Goal: Task Accomplishment & Management: Manage account settings

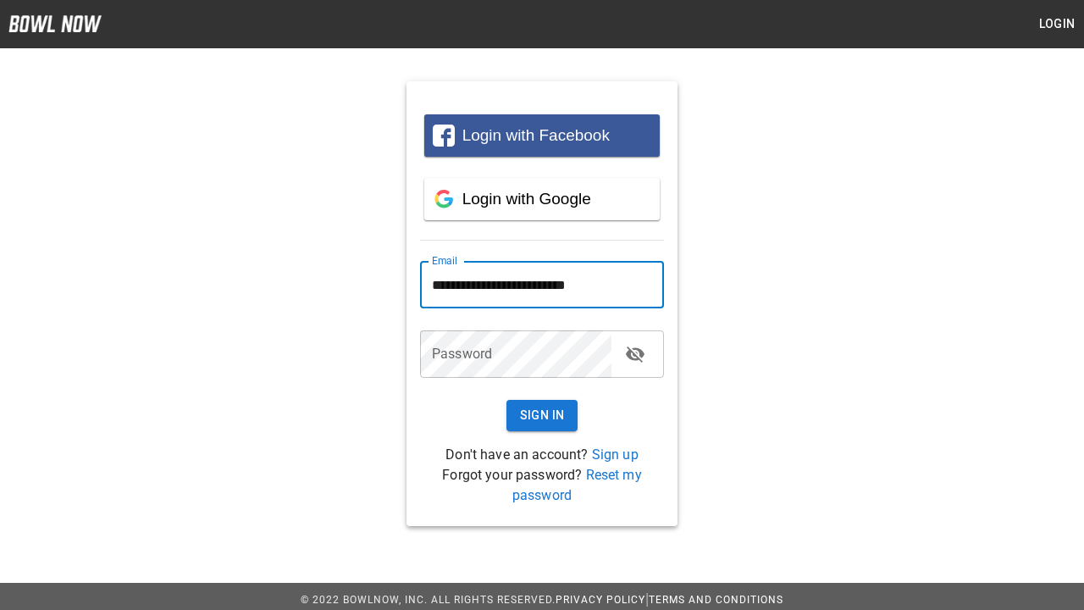
type input "**********"
click at [542, 415] on button "Sign In" at bounding box center [542, 415] width 72 height 31
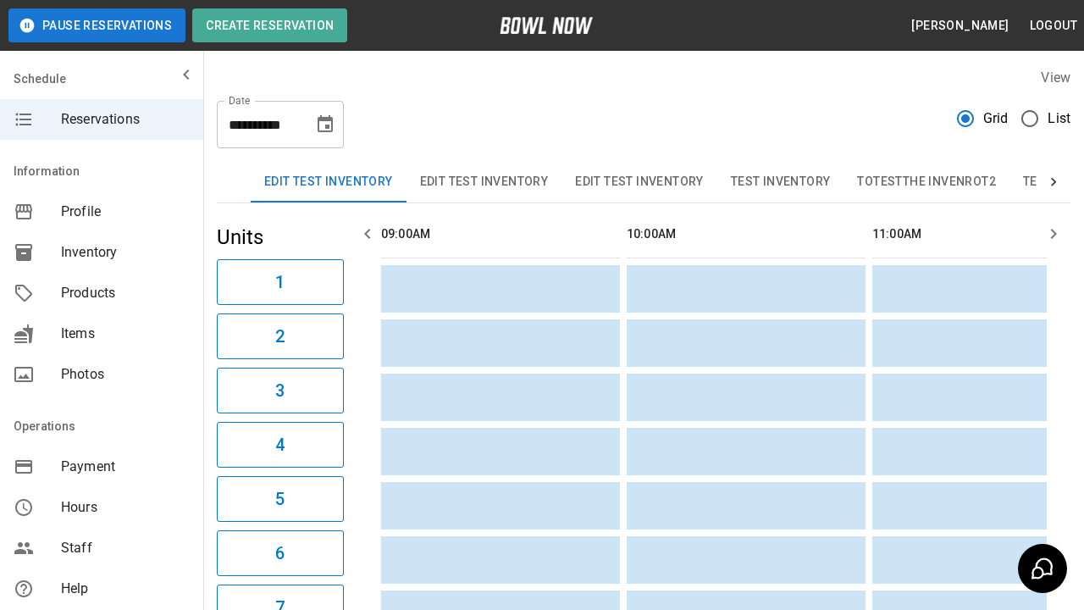
scroll to position [0, 2210]
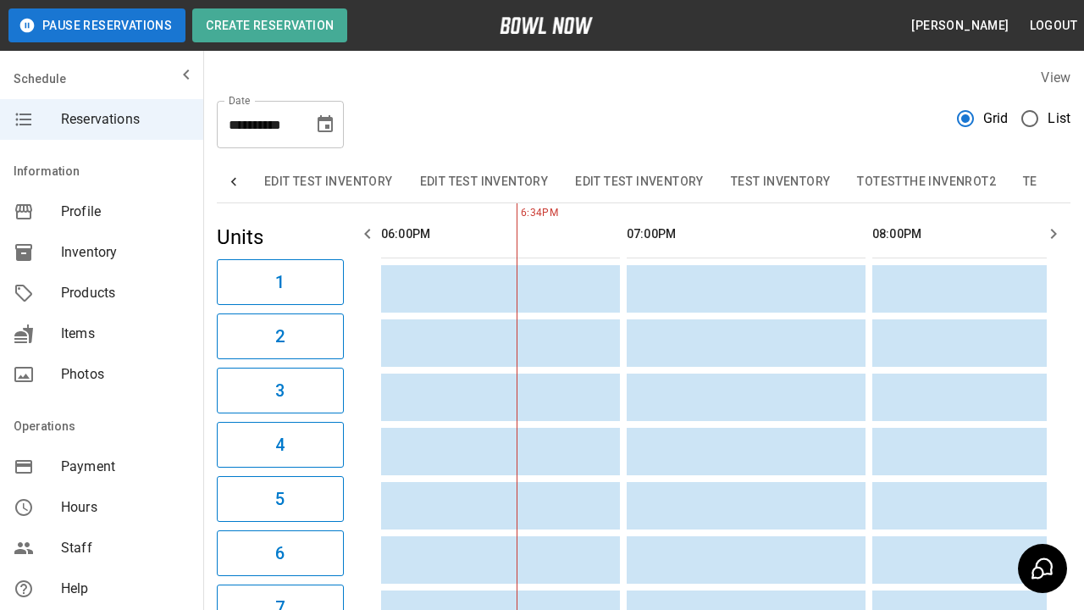
scroll to position [0, 1037]
type input "**********"
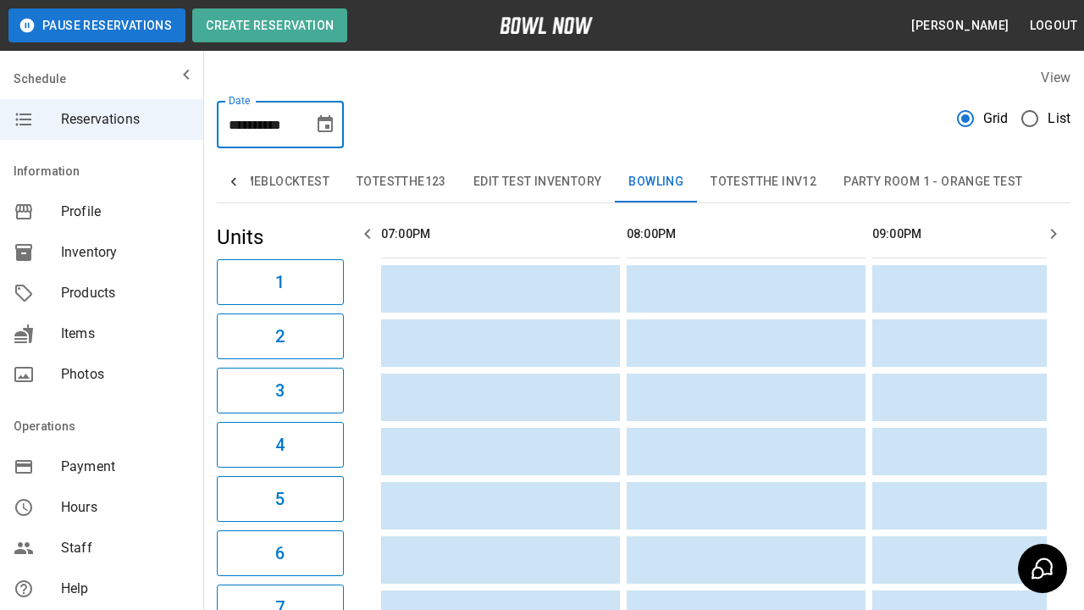
scroll to position [0, 1965]
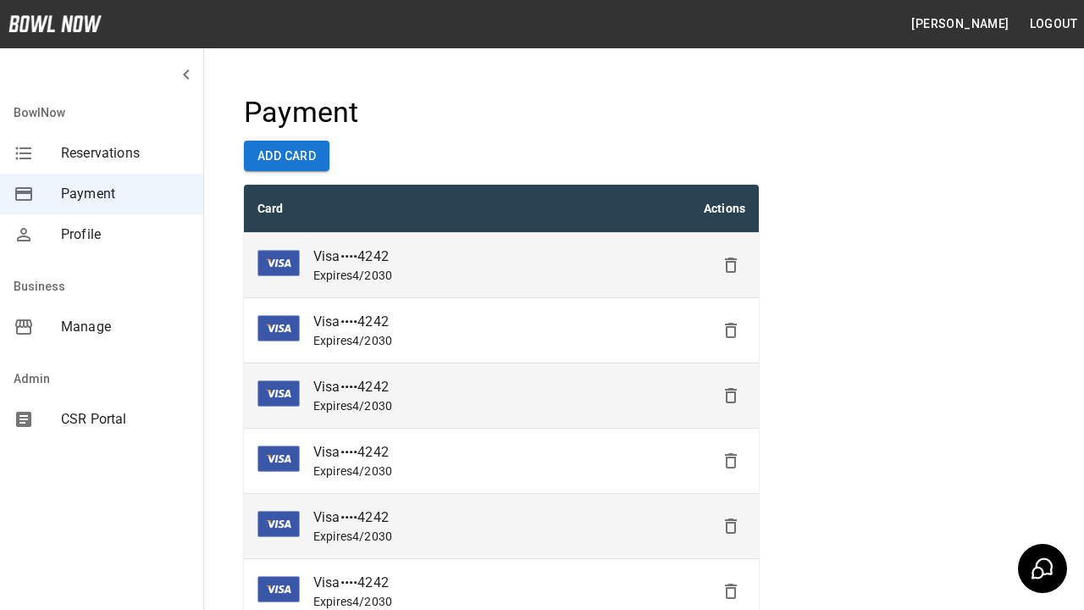
click at [731, 265] on icon "Delete" at bounding box center [731, 265] width 20 height 20
click at [731, 330] on icon "Delete" at bounding box center [731, 330] width 20 height 20
click at [731, 396] on icon "Delete" at bounding box center [731, 395] width 20 height 20
click at [731, 461] on icon "Delete" at bounding box center [731, 461] width 20 height 20
click at [731, 526] on icon "Delete" at bounding box center [731, 526] width 20 height 20
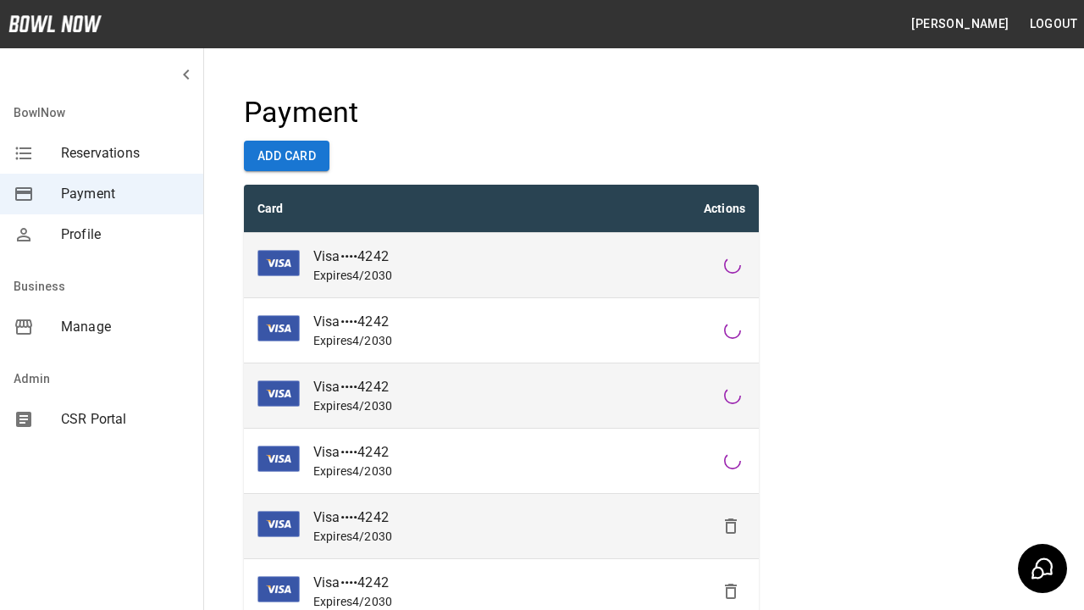
click at [731, 591] on icon "Delete" at bounding box center [731, 591] width 20 height 20
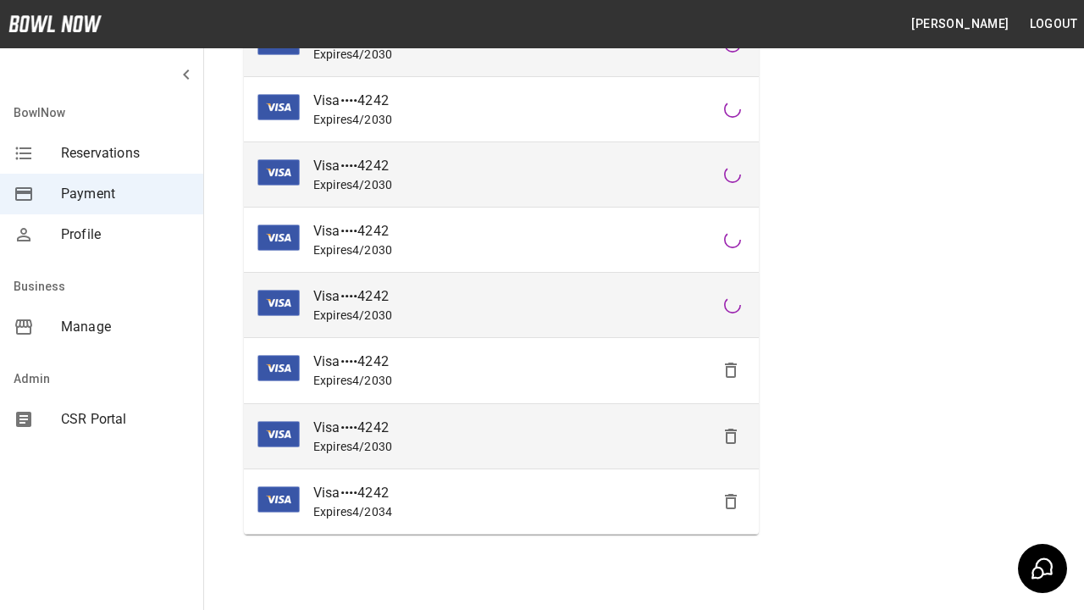
click at [731, 370] on icon "Delete" at bounding box center [731, 370] width 20 height 20
click at [731, 435] on icon "Delete" at bounding box center [731, 436] width 20 height 20
click at [731, 501] on icon "Delete" at bounding box center [731, 501] width 20 height 20
